Goal: Navigation & Orientation: Go to known website

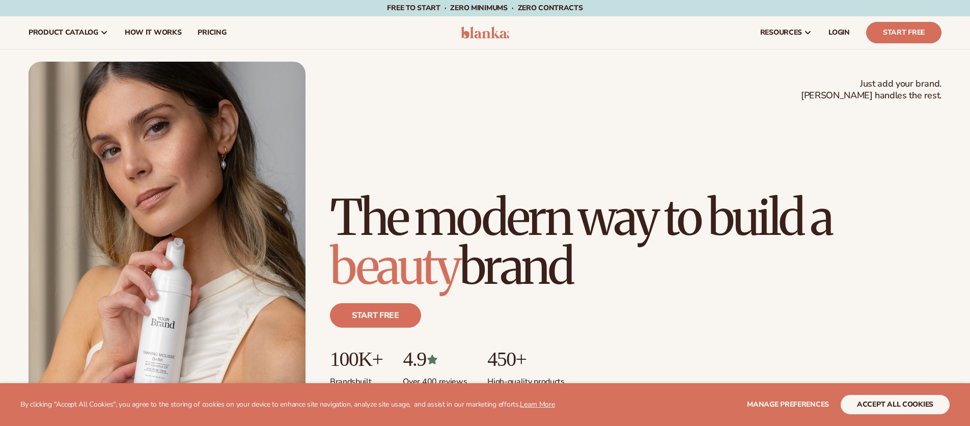
scroll to position [122, 0]
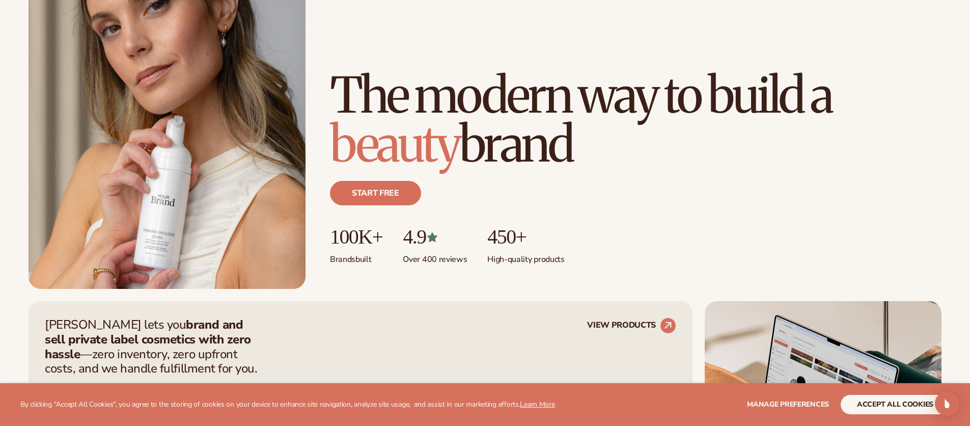
click at [473, 191] on div "Start free" at bounding box center [636, 197] width 612 height 57
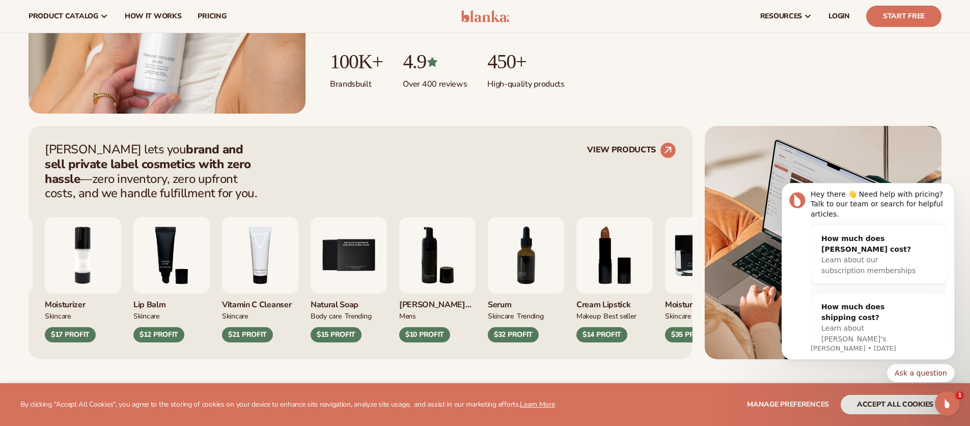
scroll to position [154, 0]
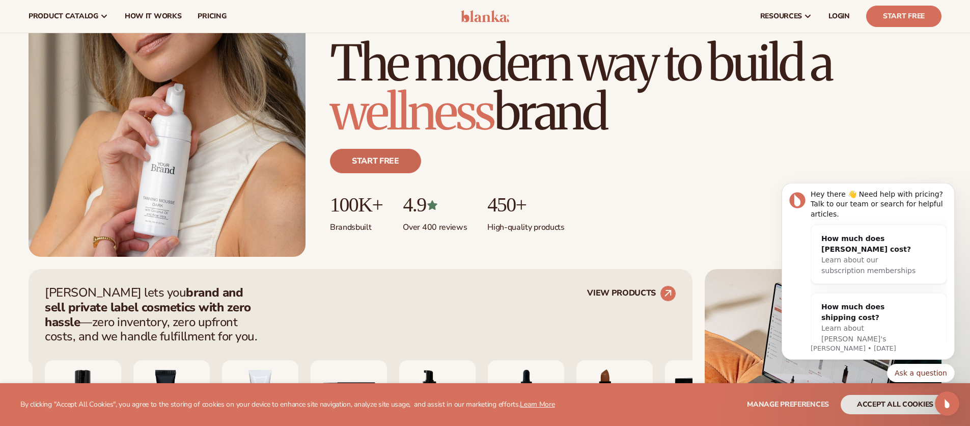
click at [366, 150] on link "Start free" at bounding box center [375, 161] width 91 height 24
